Goal: Communication & Community: Answer question/provide support

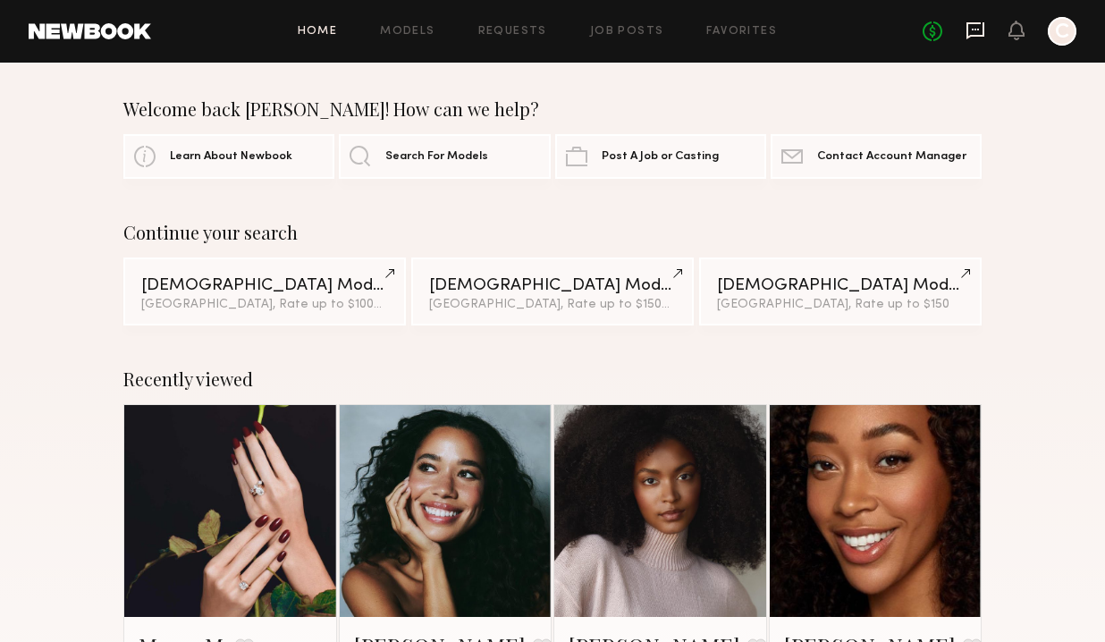
click at [980, 28] on icon at bounding box center [975, 31] width 20 height 20
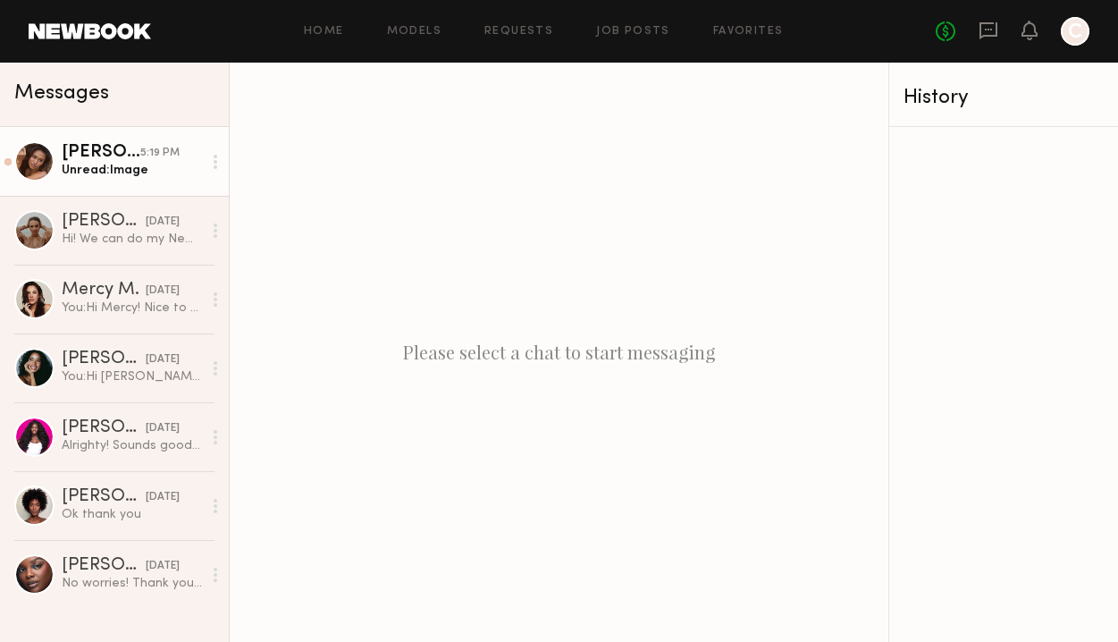
click at [133, 170] on div "Unread: Image" at bounding box center [132, 170] width 140 height 17
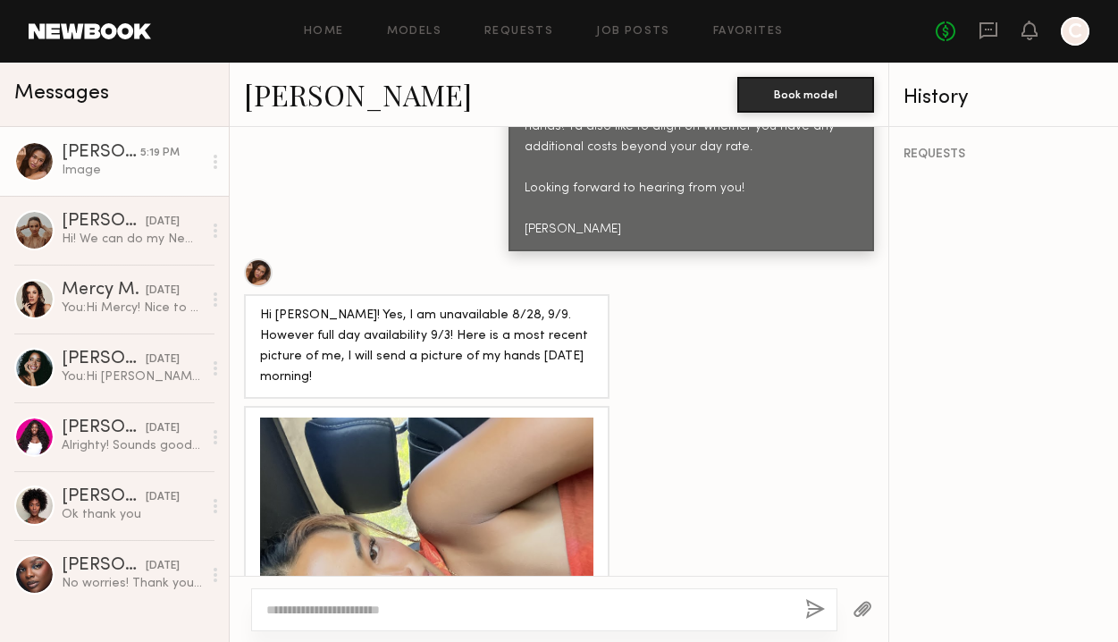
scroll to position [1034, 0]
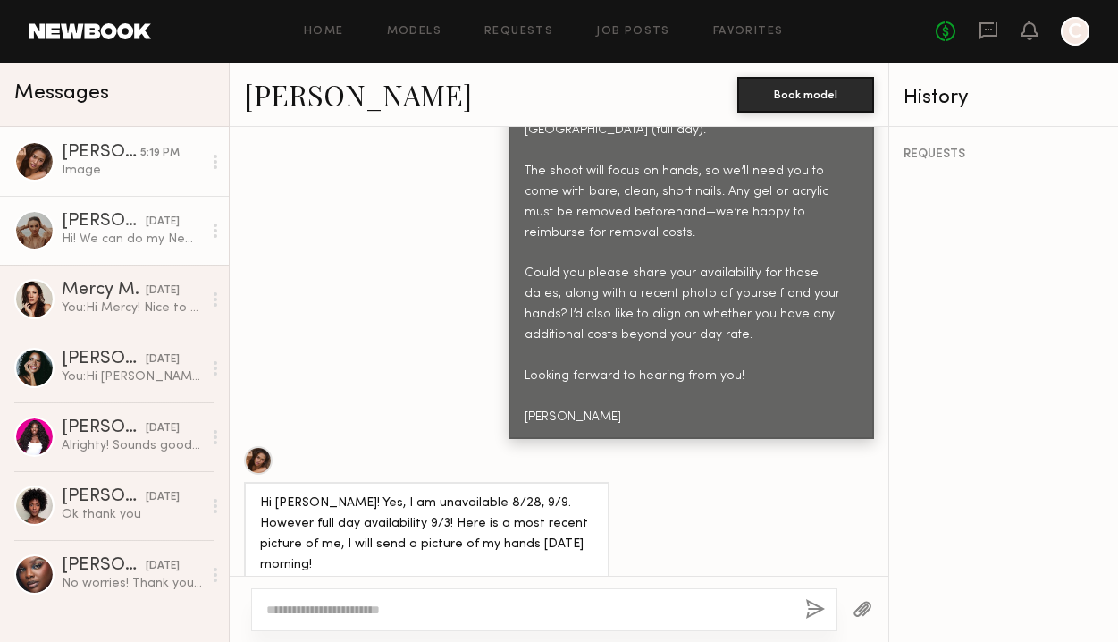
click at [147, 224] on div "[DATE]" at bounding box center [163, 222] width 34 height 17
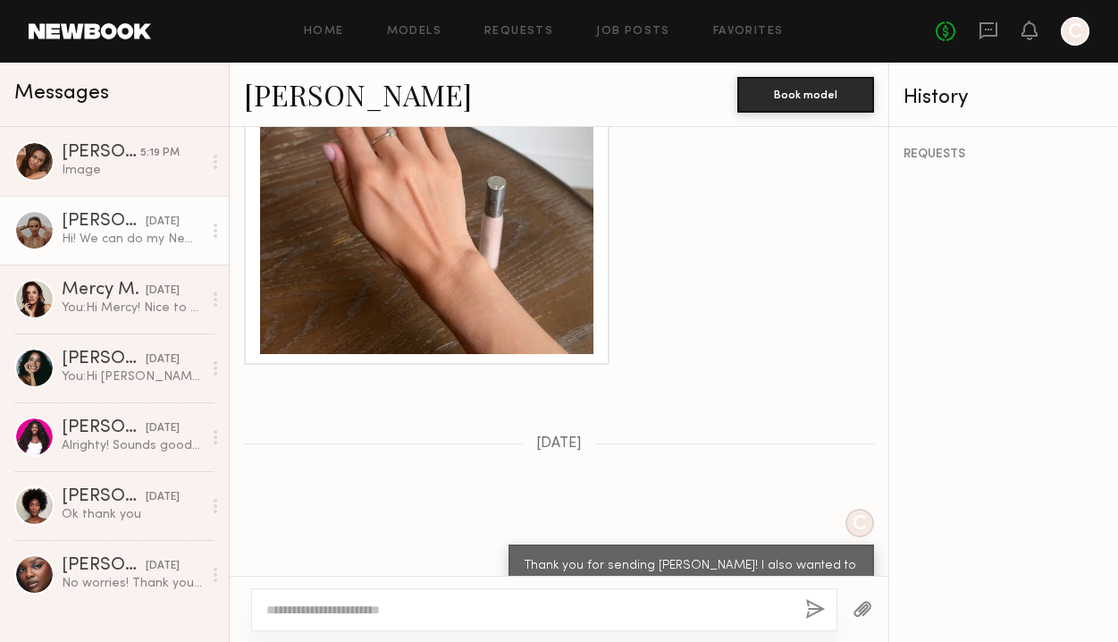
scroll to position [2693, 0]
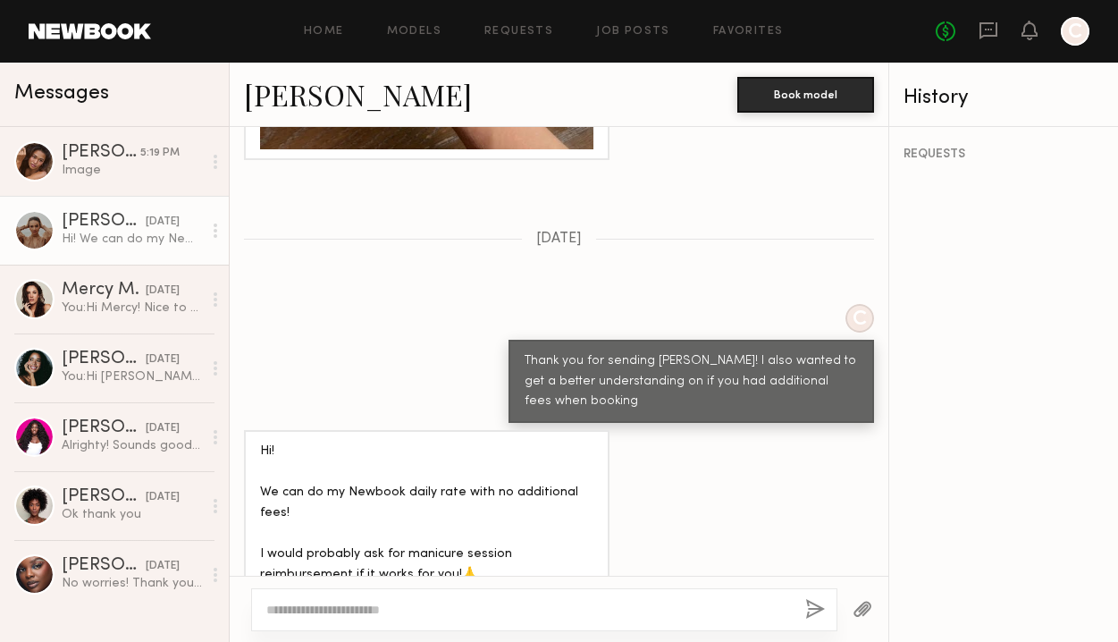
click at [500, 611] on textarea at bounding box center [528, 610] width 525 height 18
type textarea "*"
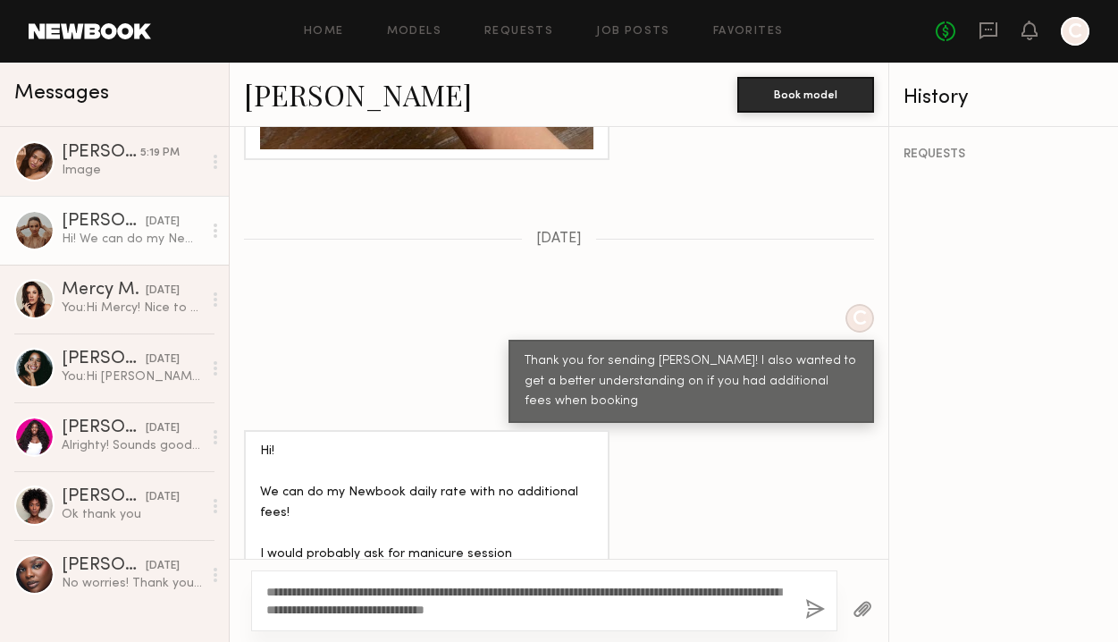
type textarea "**********"
click at [819, 608] on button "button" at bounding box center [815, 610] width 20 height 22
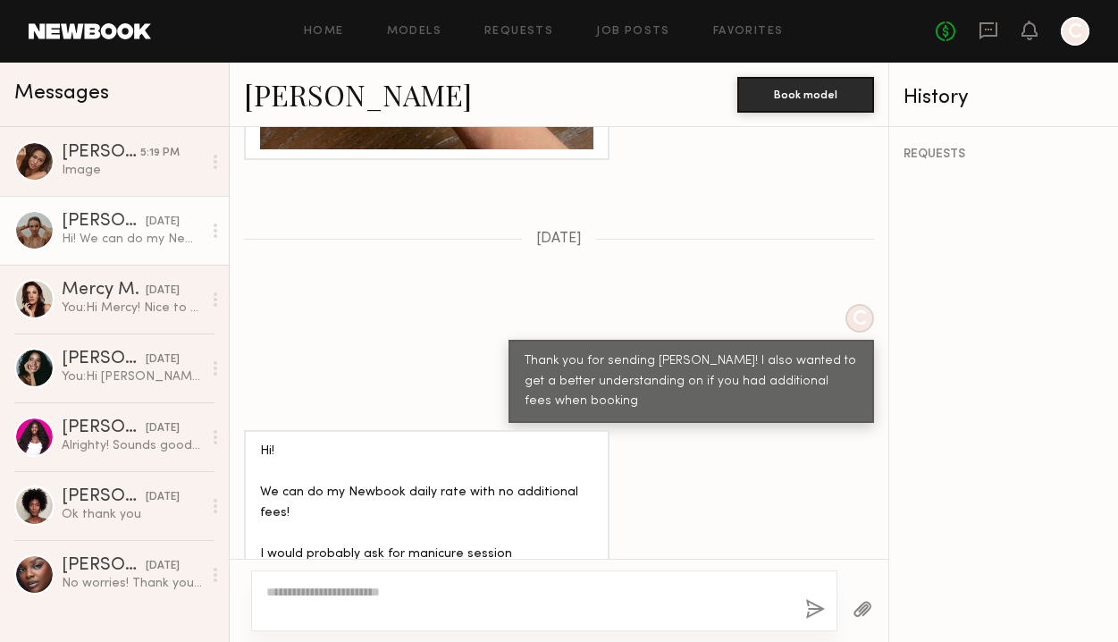
scroll to position [3091, 0]
